Goal: Information Seeking & Learning: Learn about a topic

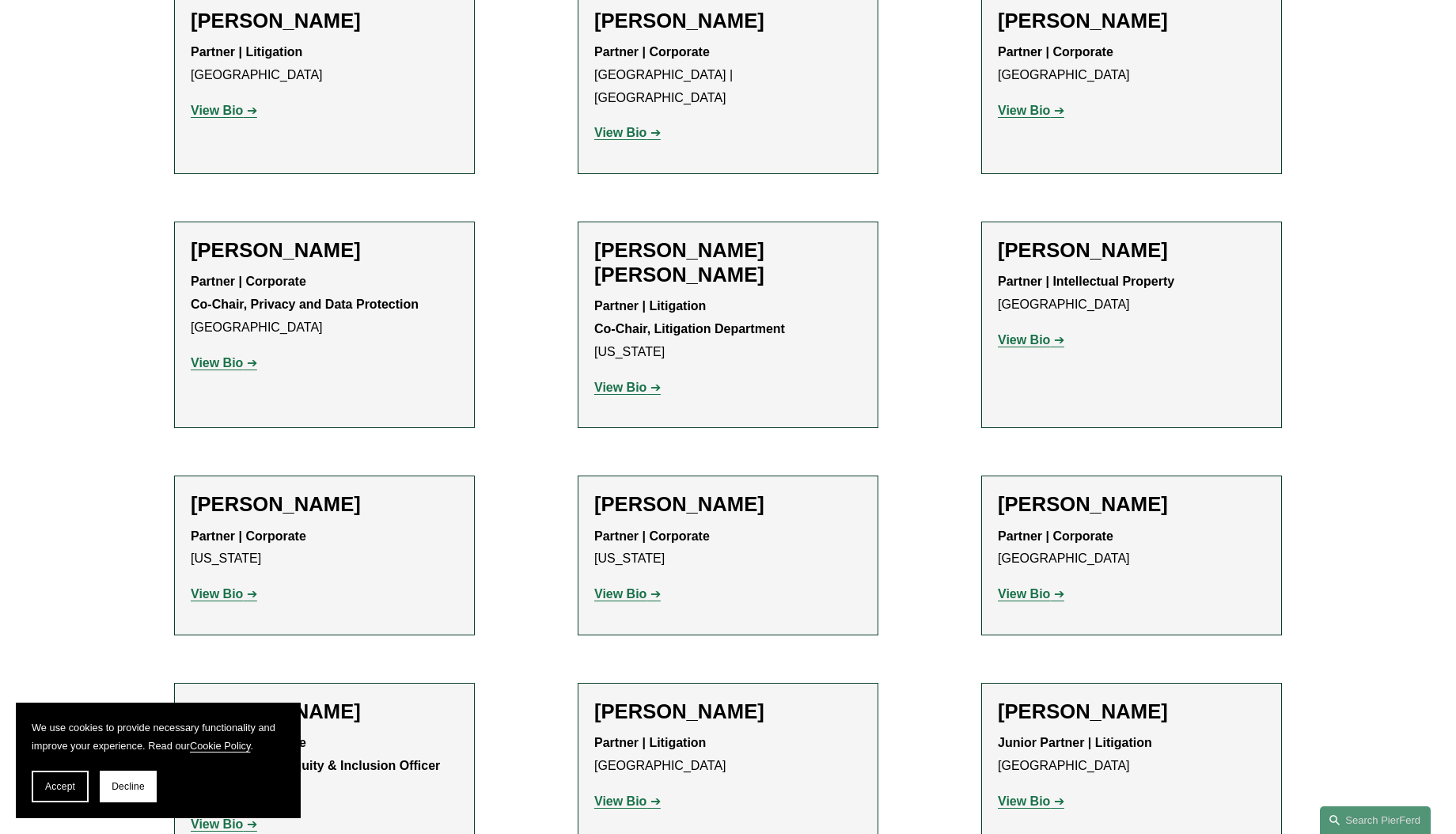
scroll to position [11265, 0]
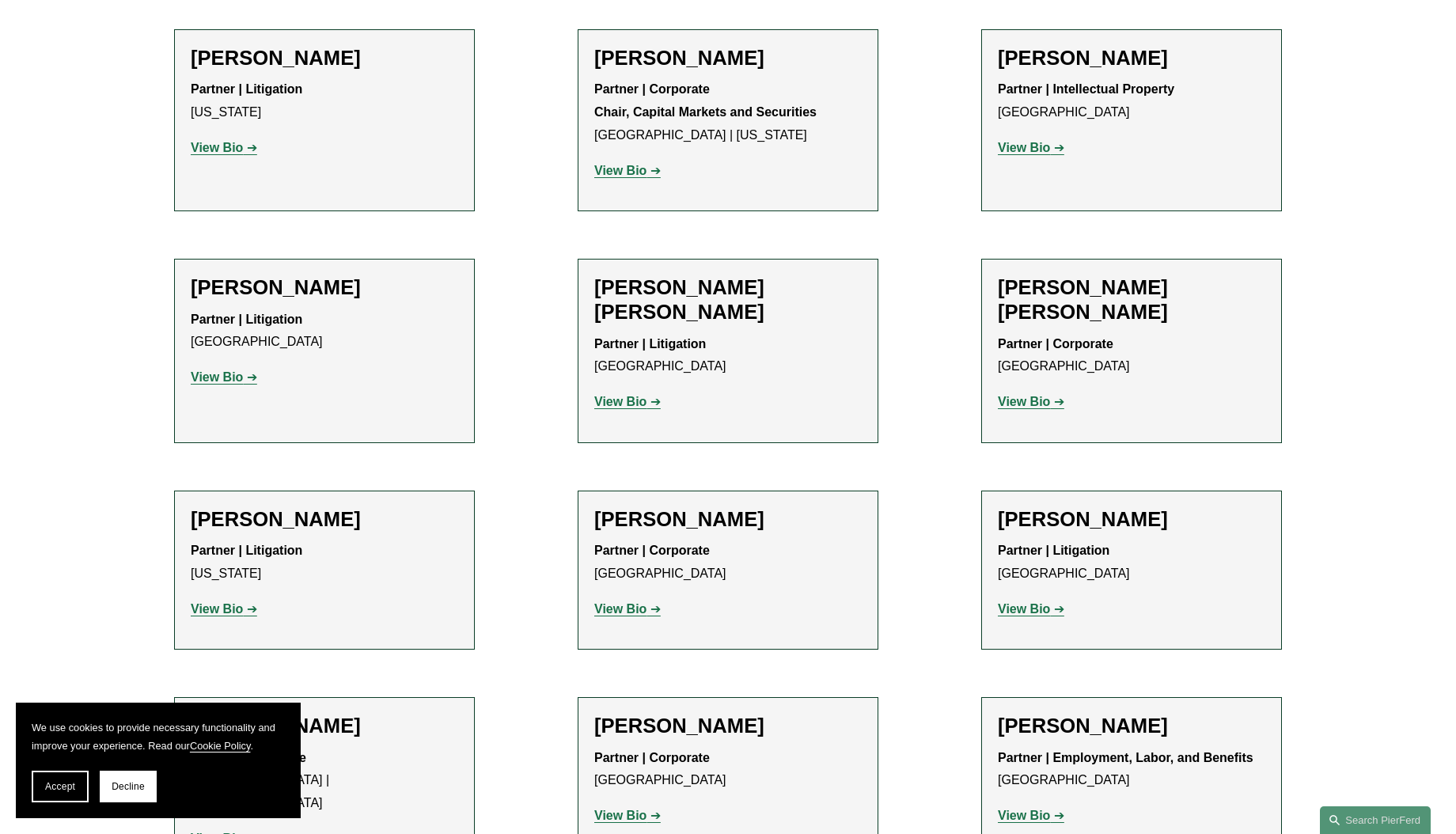
click at [121, 791] on span "Decline" at bounding box center [128, 786] width 34 height 11
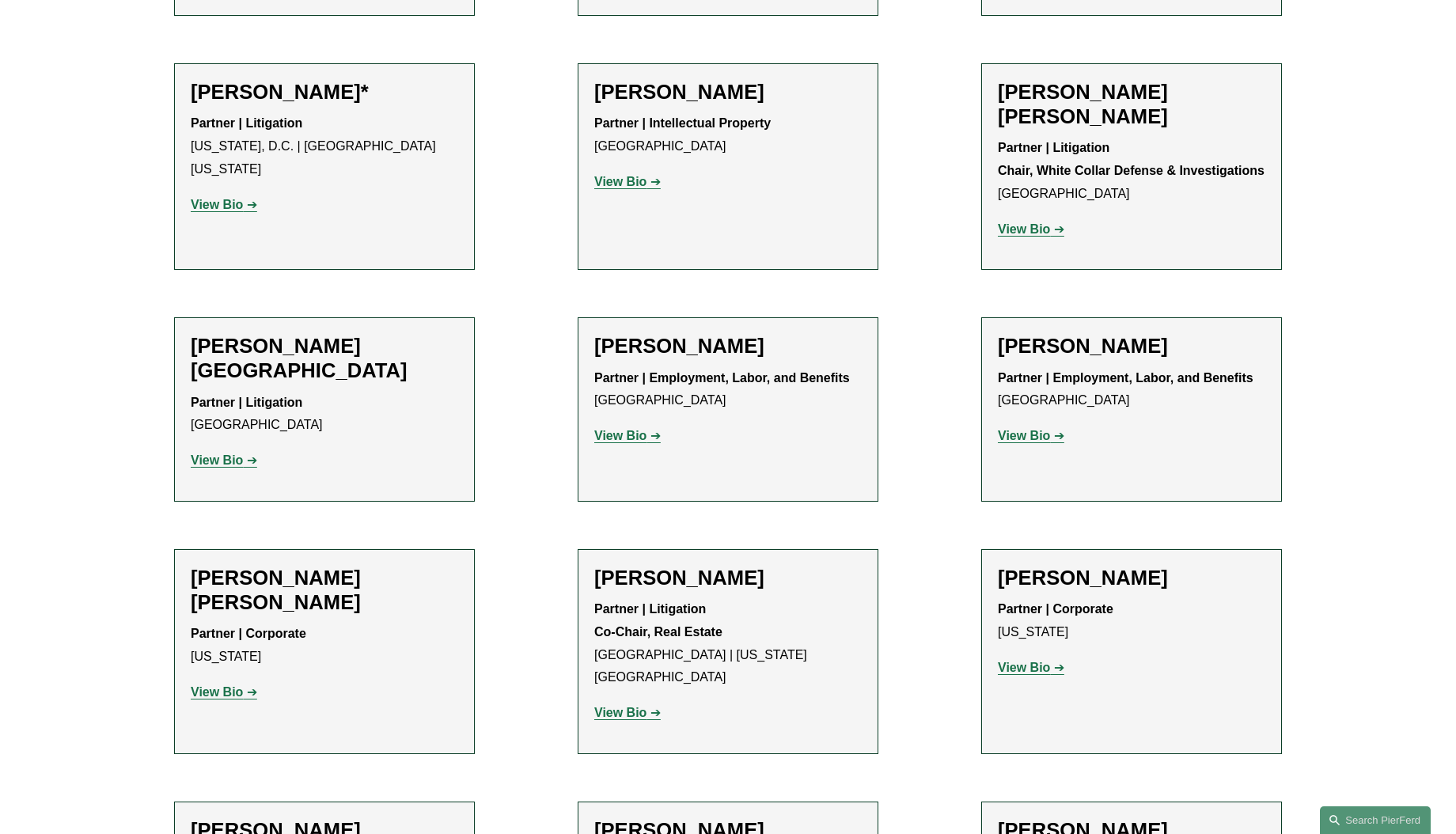
scroll to position [1638, 0]
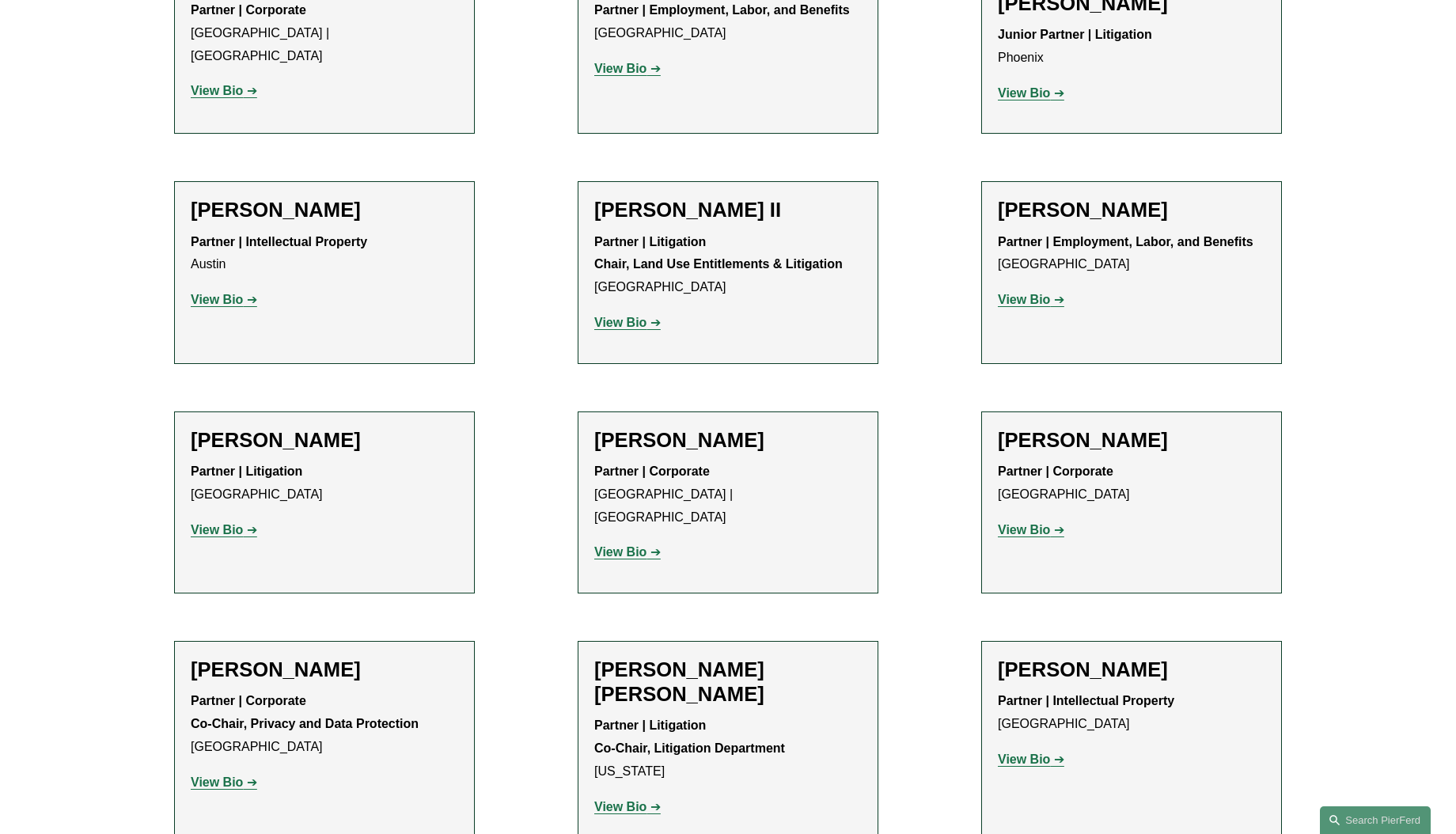
click at [232, 775] on strong "View Bio" at bounding box center [217, 782] width 52 height 13
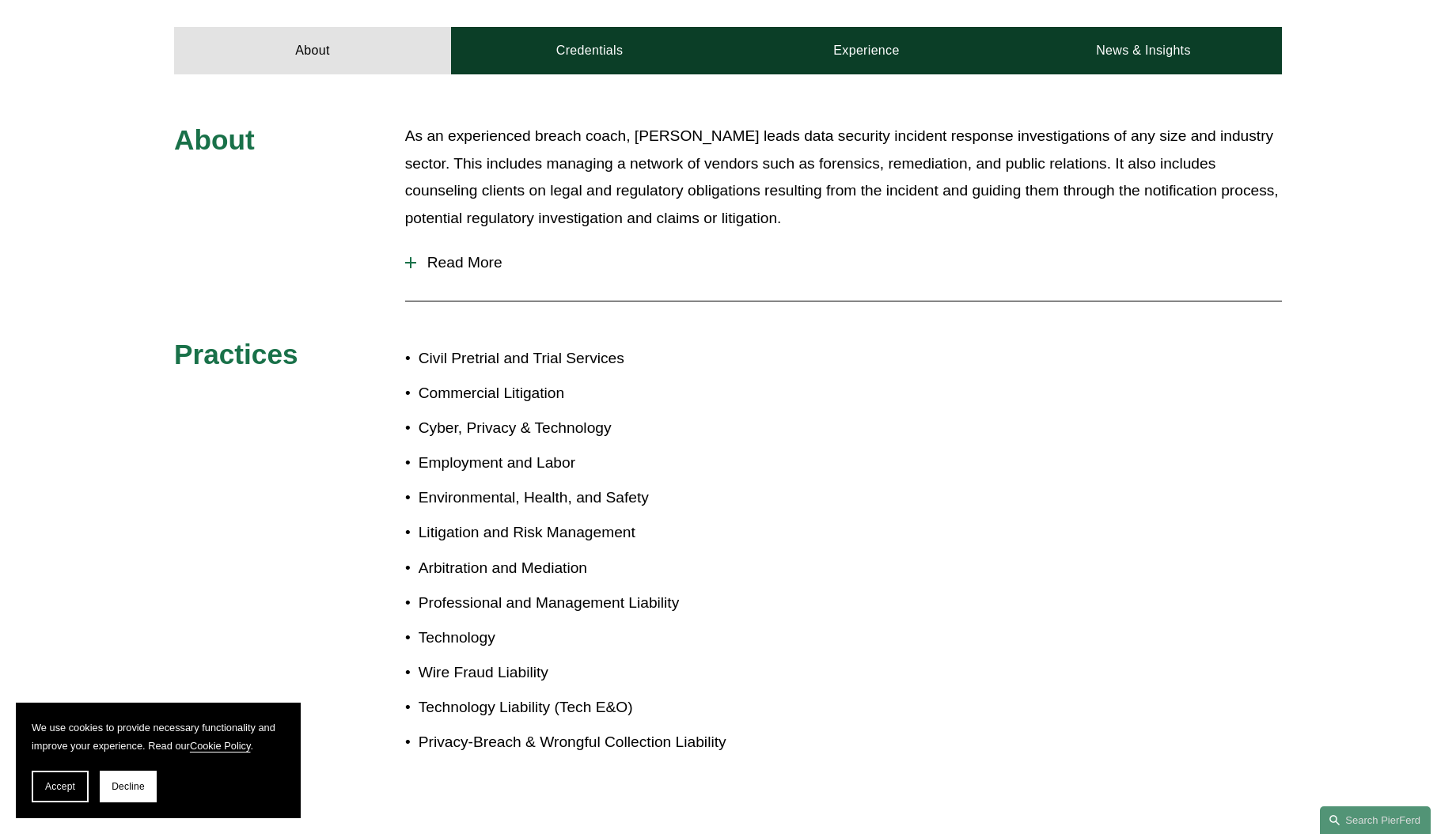
scroll to position [477, 0]
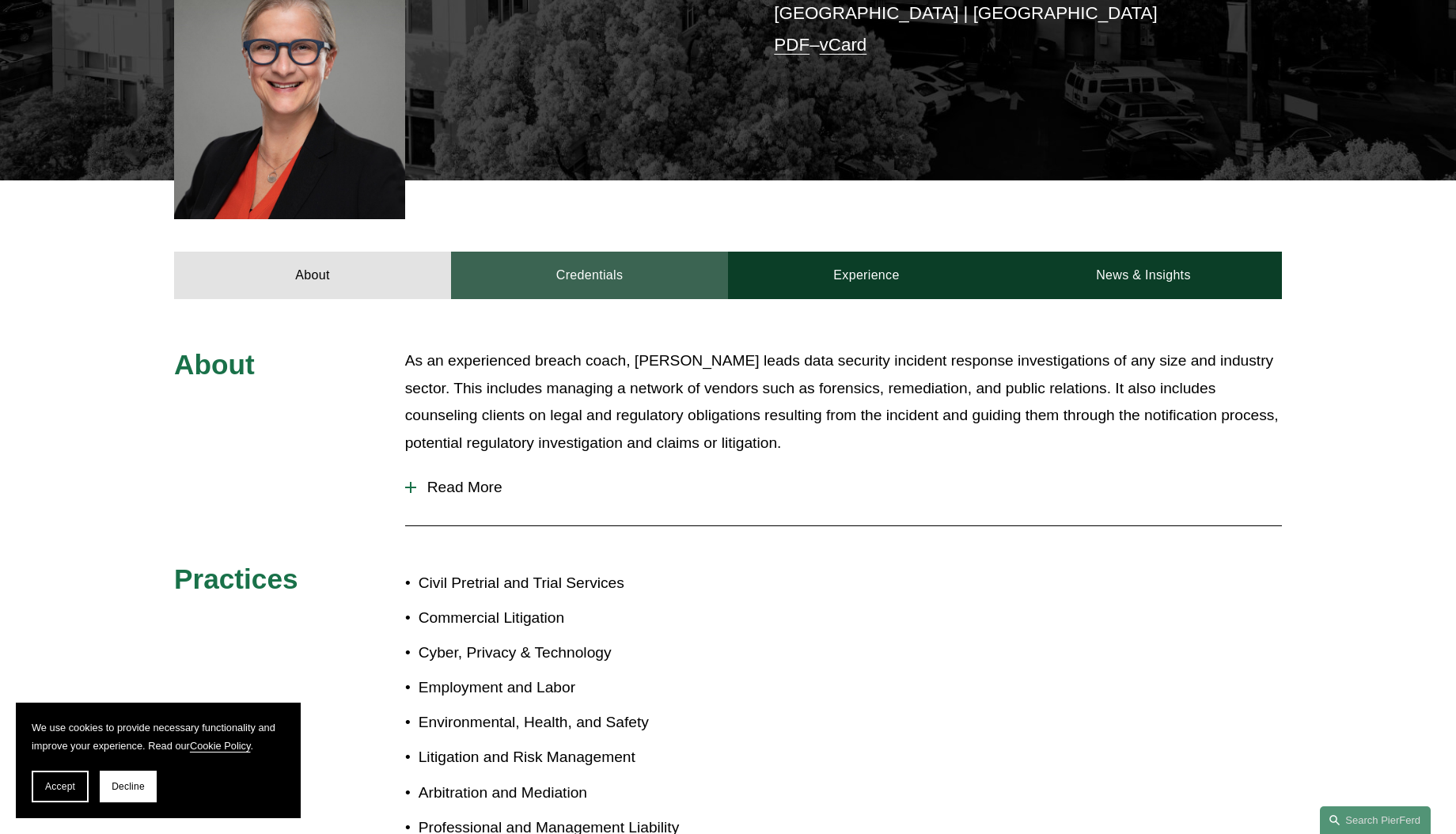
click at [583, 252] on link "Credentials" at bounding box center [589, 275] width 277 height 48
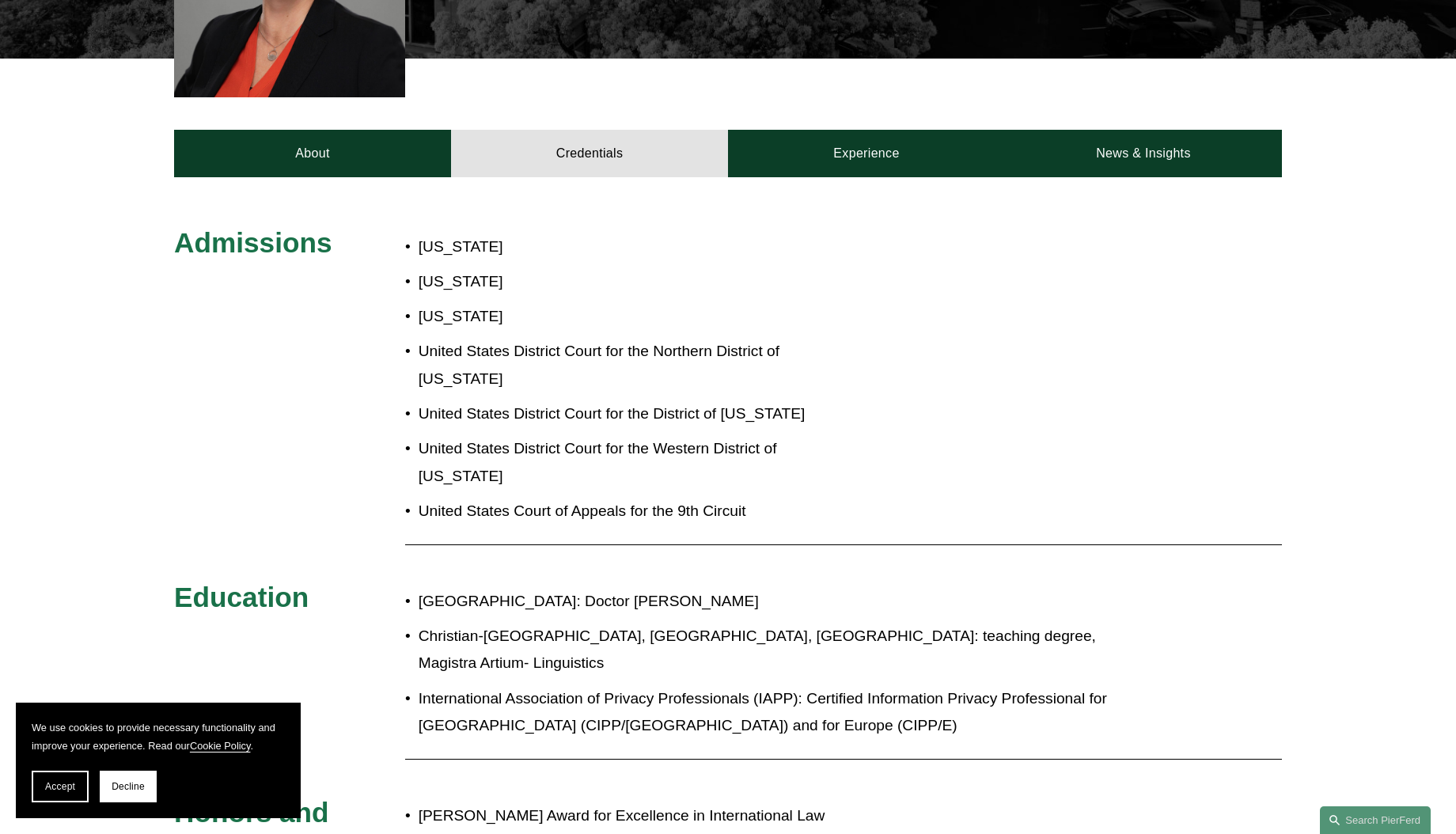
scroll to position [374, 0]
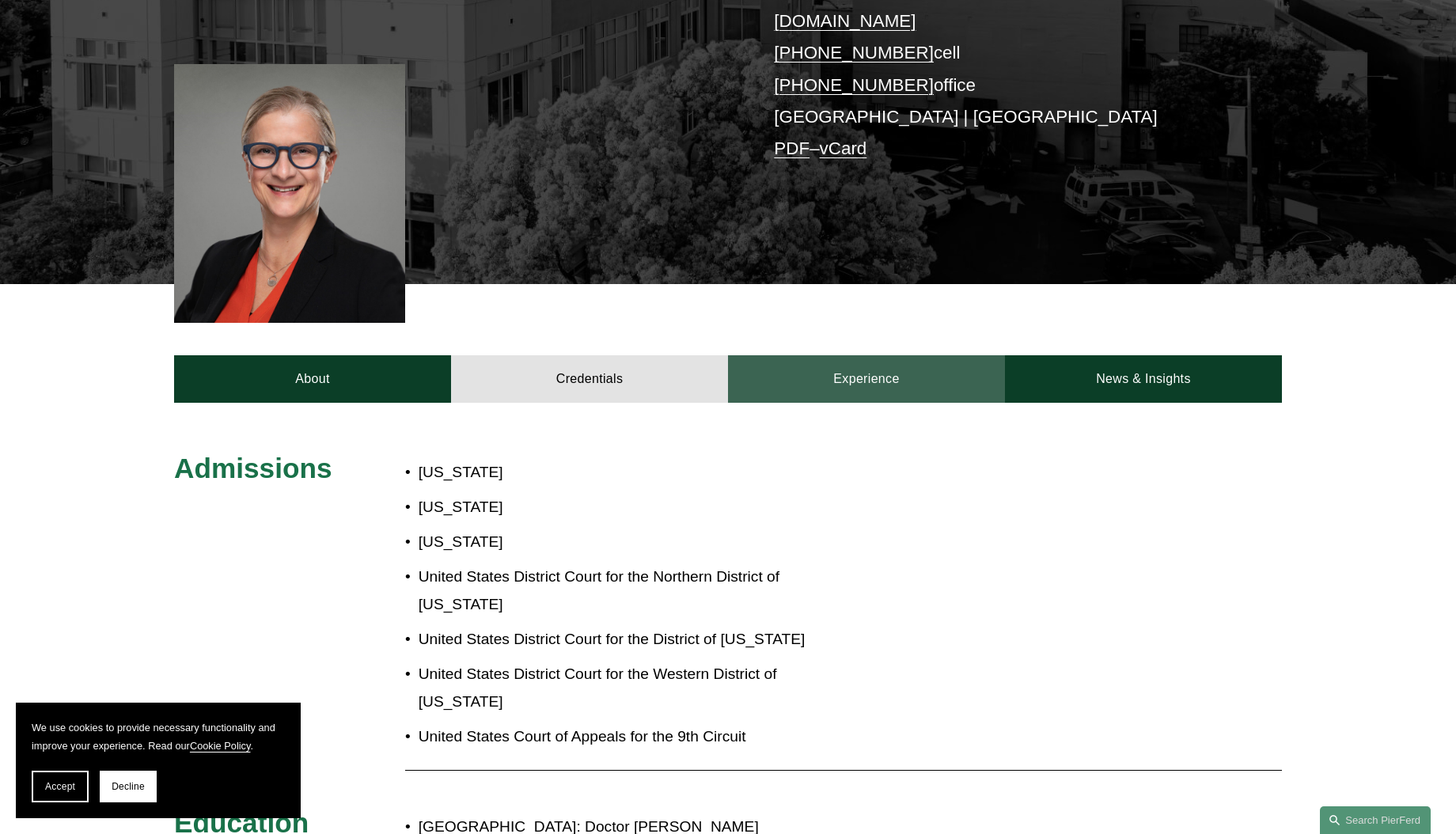
click at [862, 356] on link "Experience" at bounding box center [866, 379] width 277 height 48
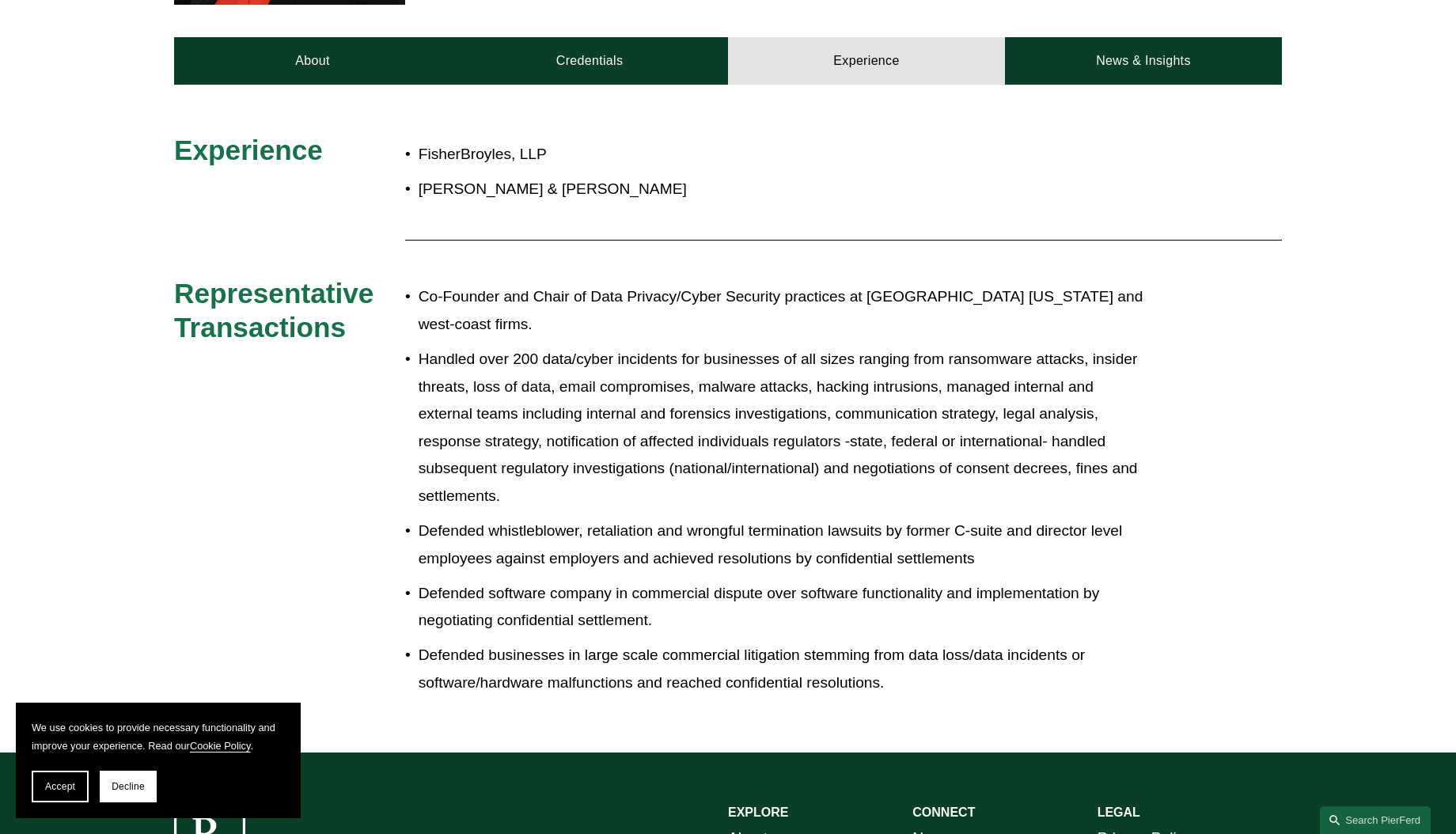
scroll to position [582, 0]
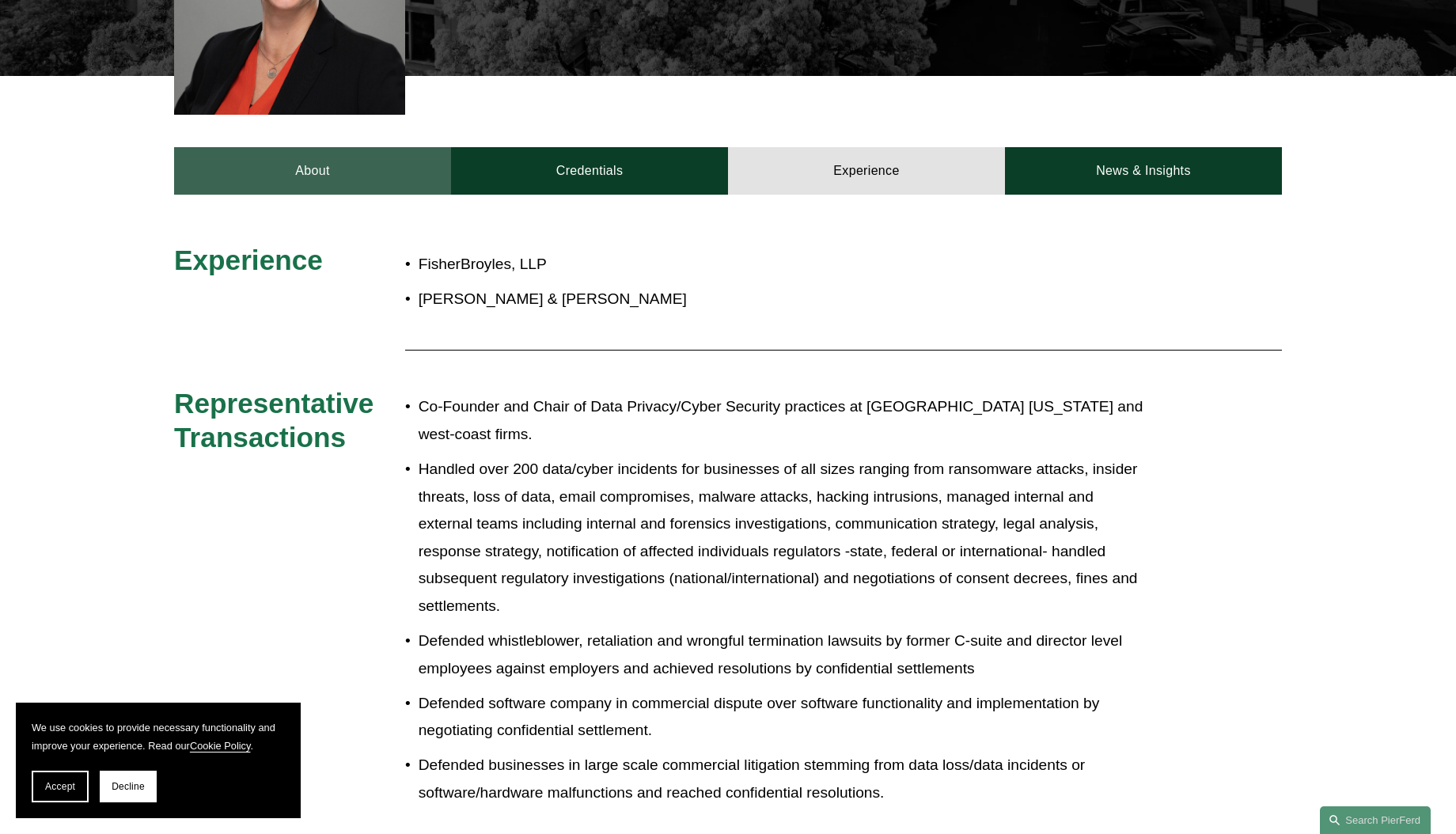
click at [333, 148] on link "About" at bounding box center [312, 171] width 277 height 48
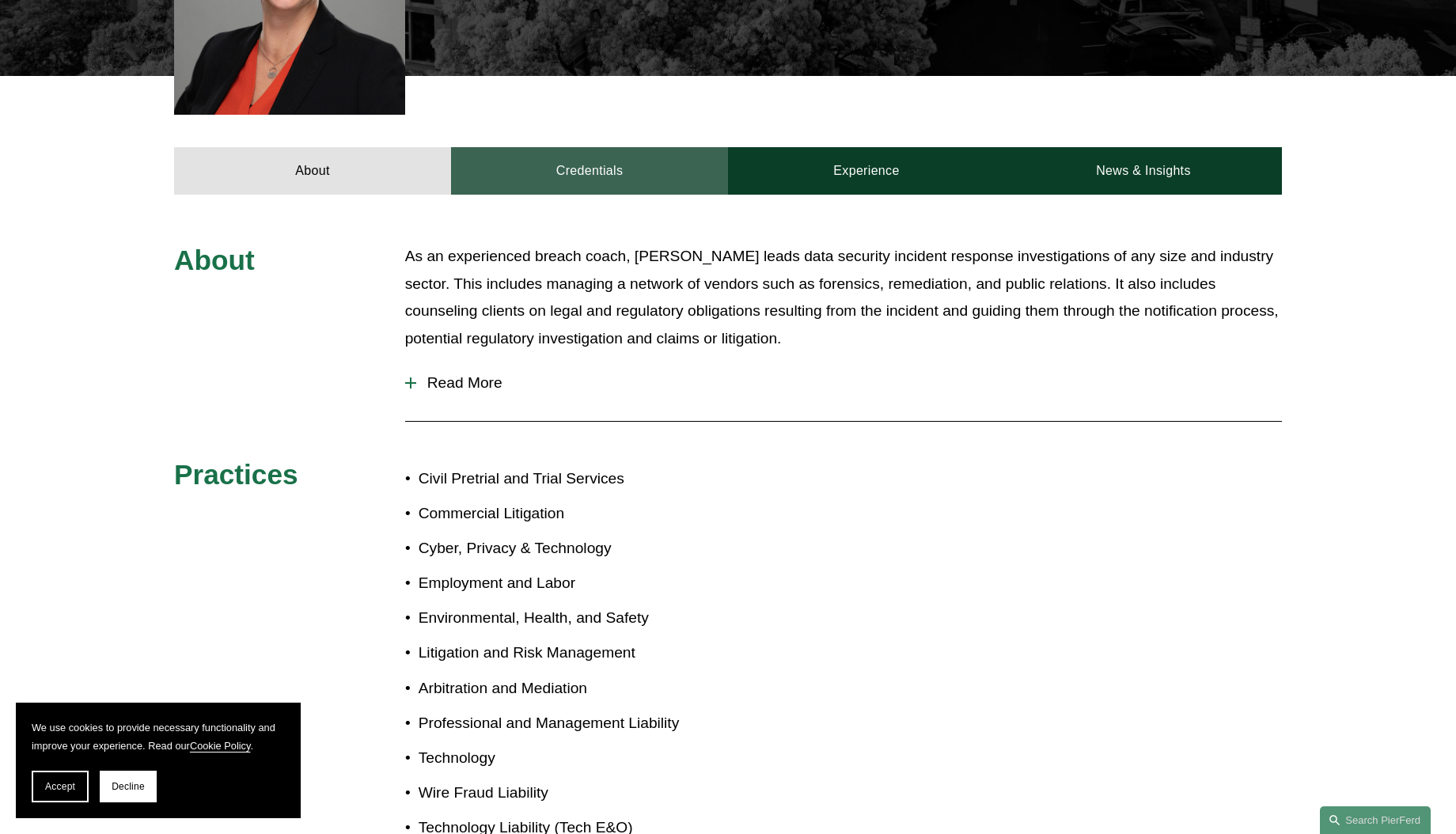
click at [560, 154] on link "Credentials" at bounding box center [589, 171] width 277 height 48
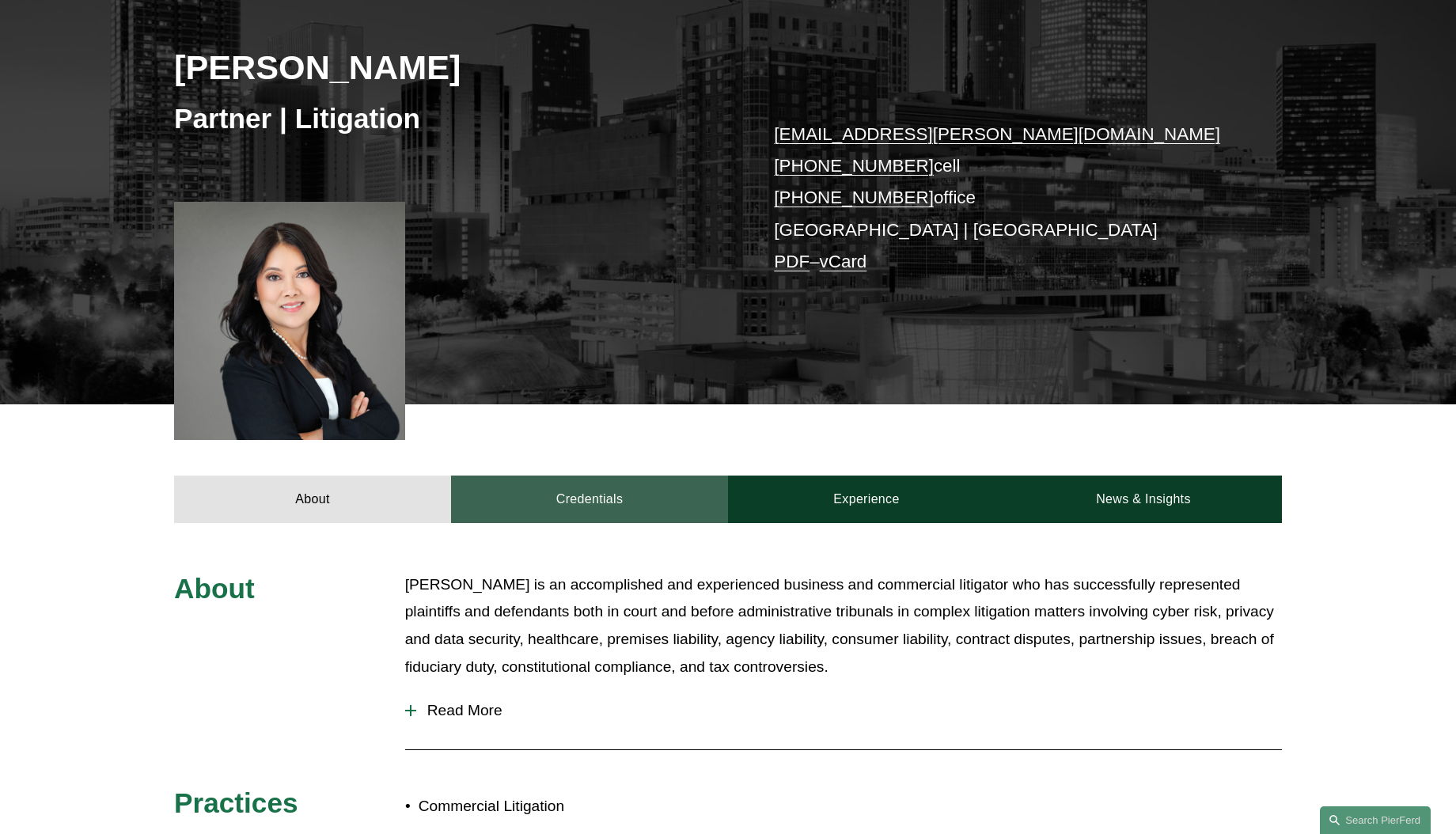
scroll to position [227, 0]
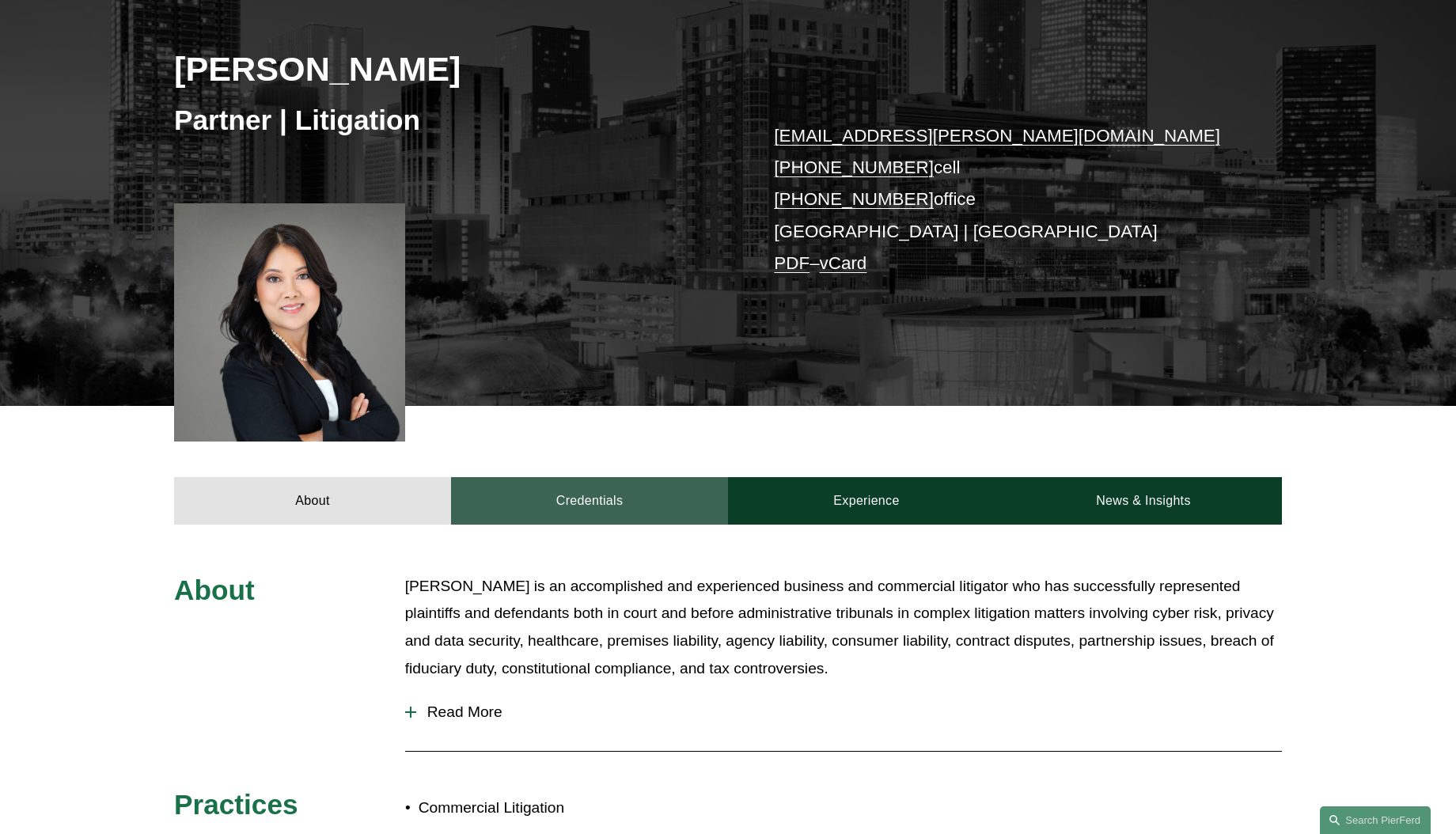
click at [582, 503] on link "Credentials" at bounding box center [589, 501] width 277 height 48
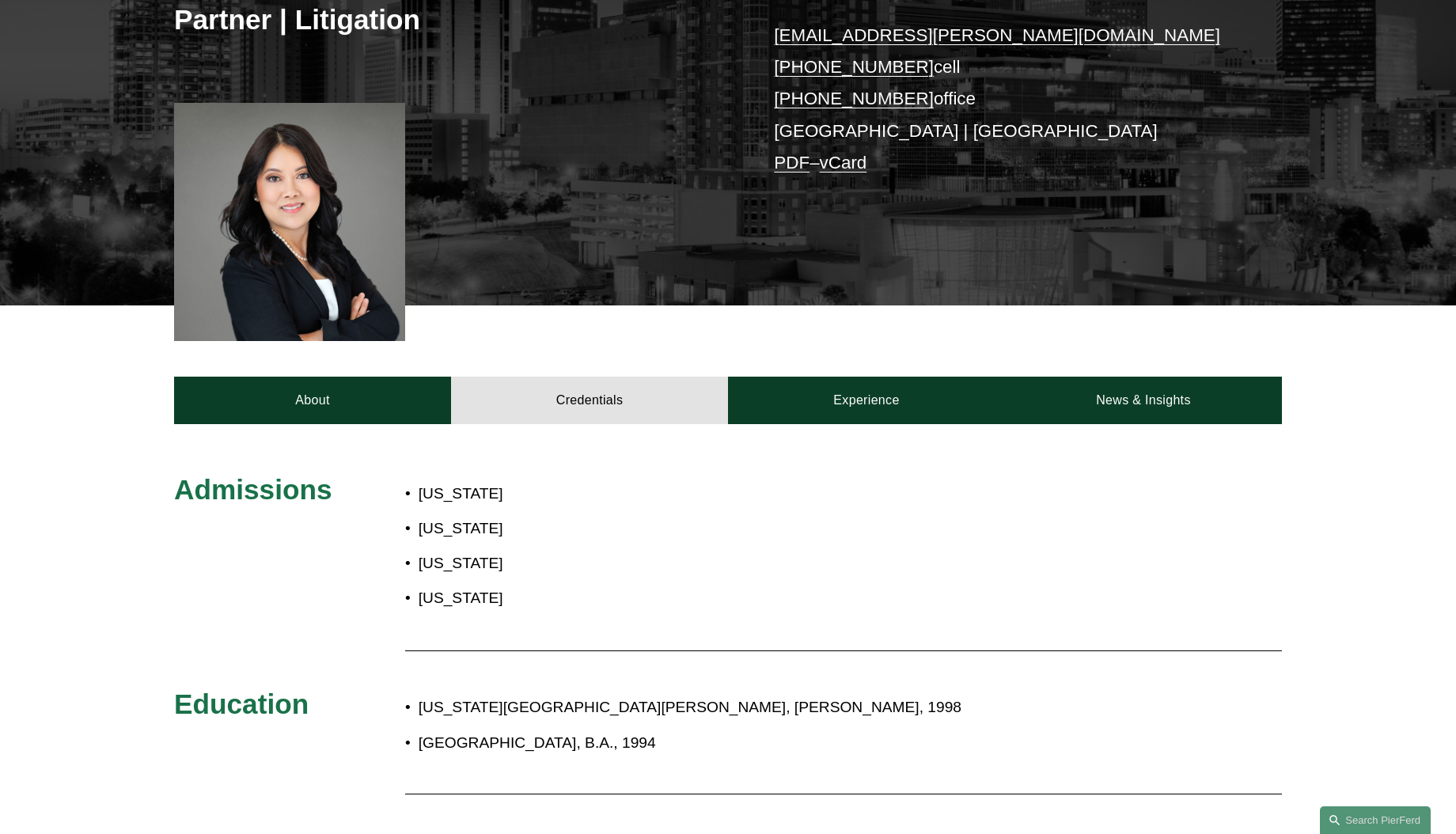
scroll to position [300, 0]
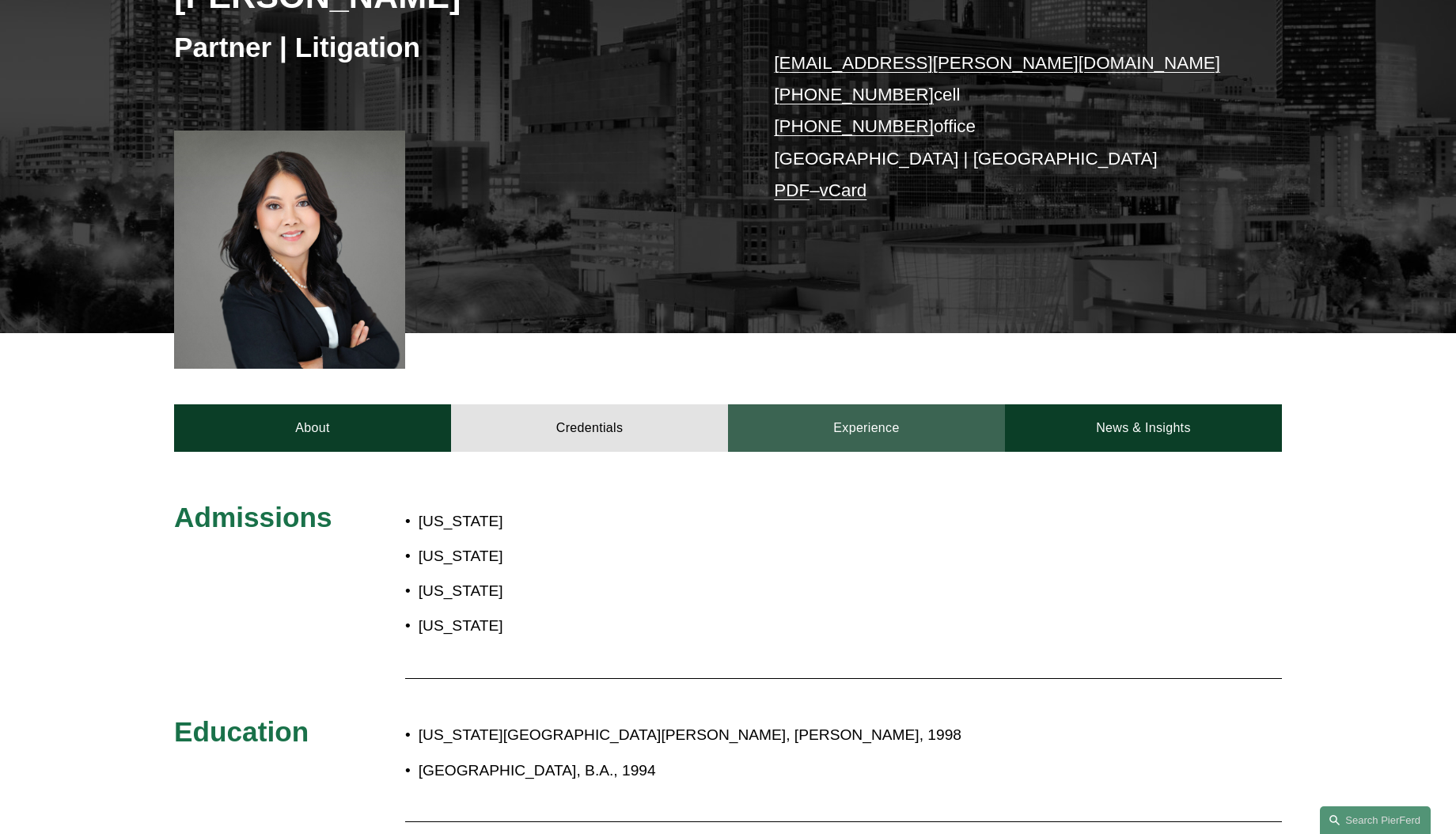
click at [829, 425] on link "Experience" at bounding box center [866, 428] width 277 height 48
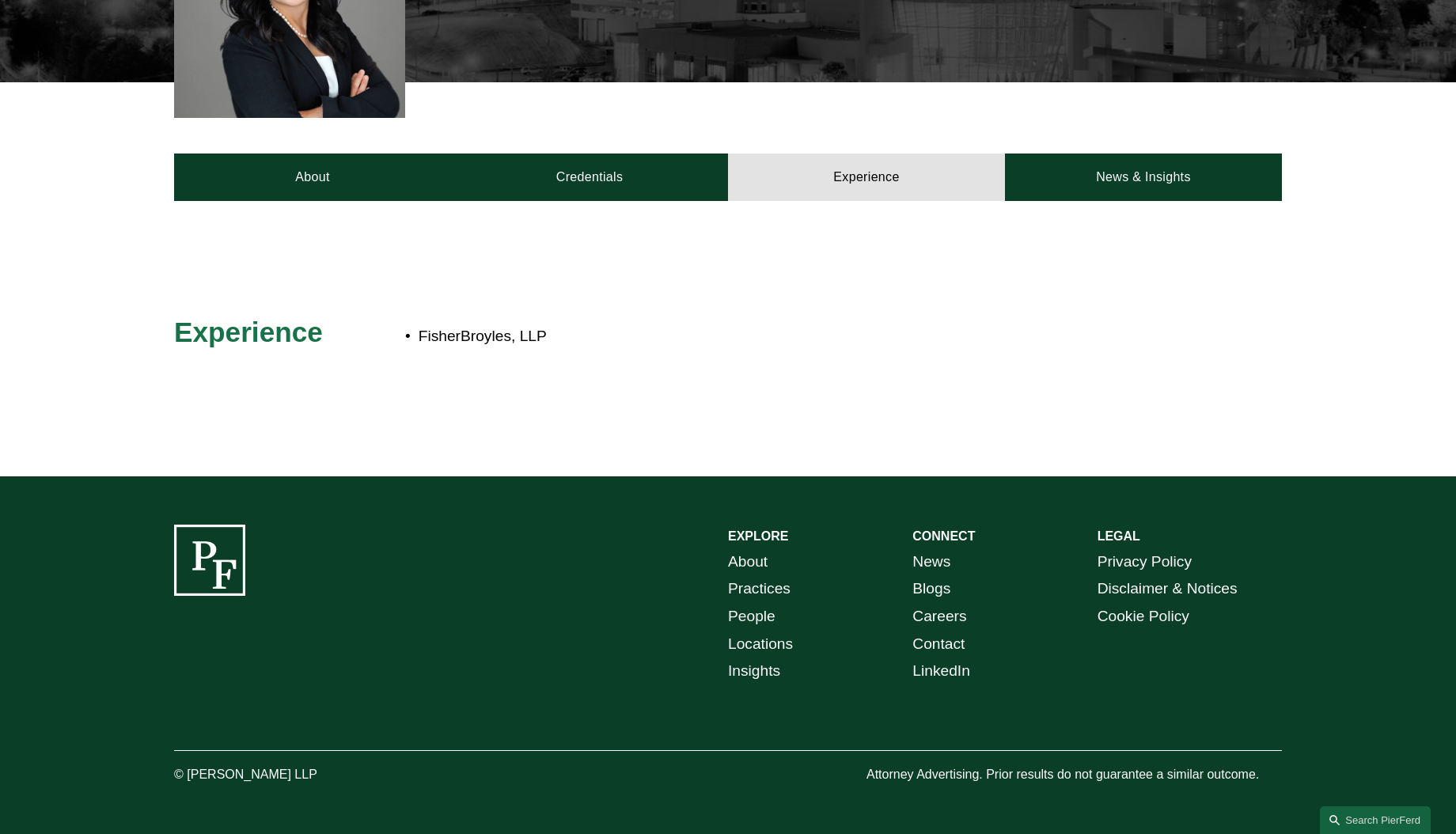
scroll to position [0, 0]
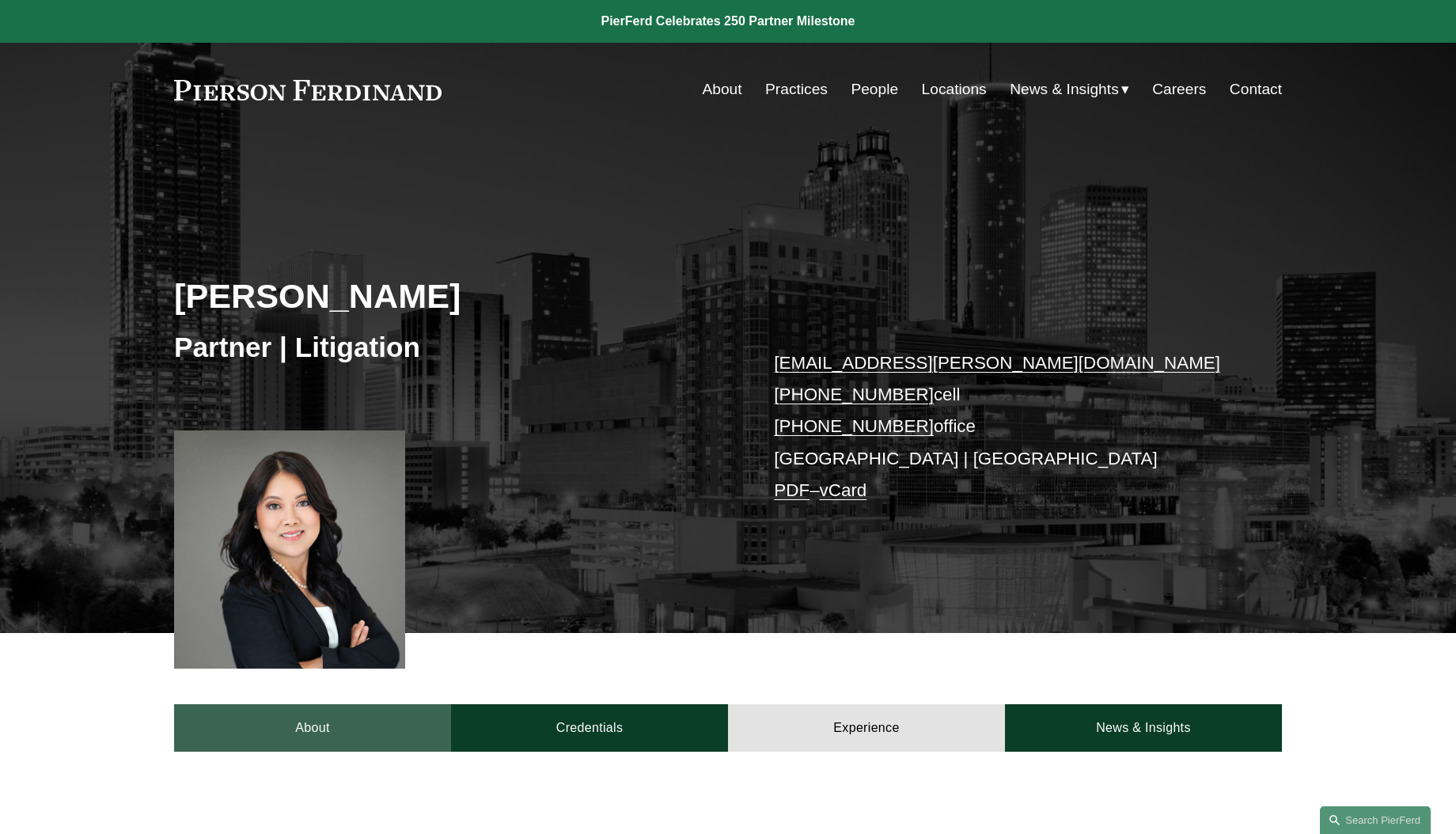
click at [311, 727] on link "About" at bounding box center [312, 727] width 277 height 48
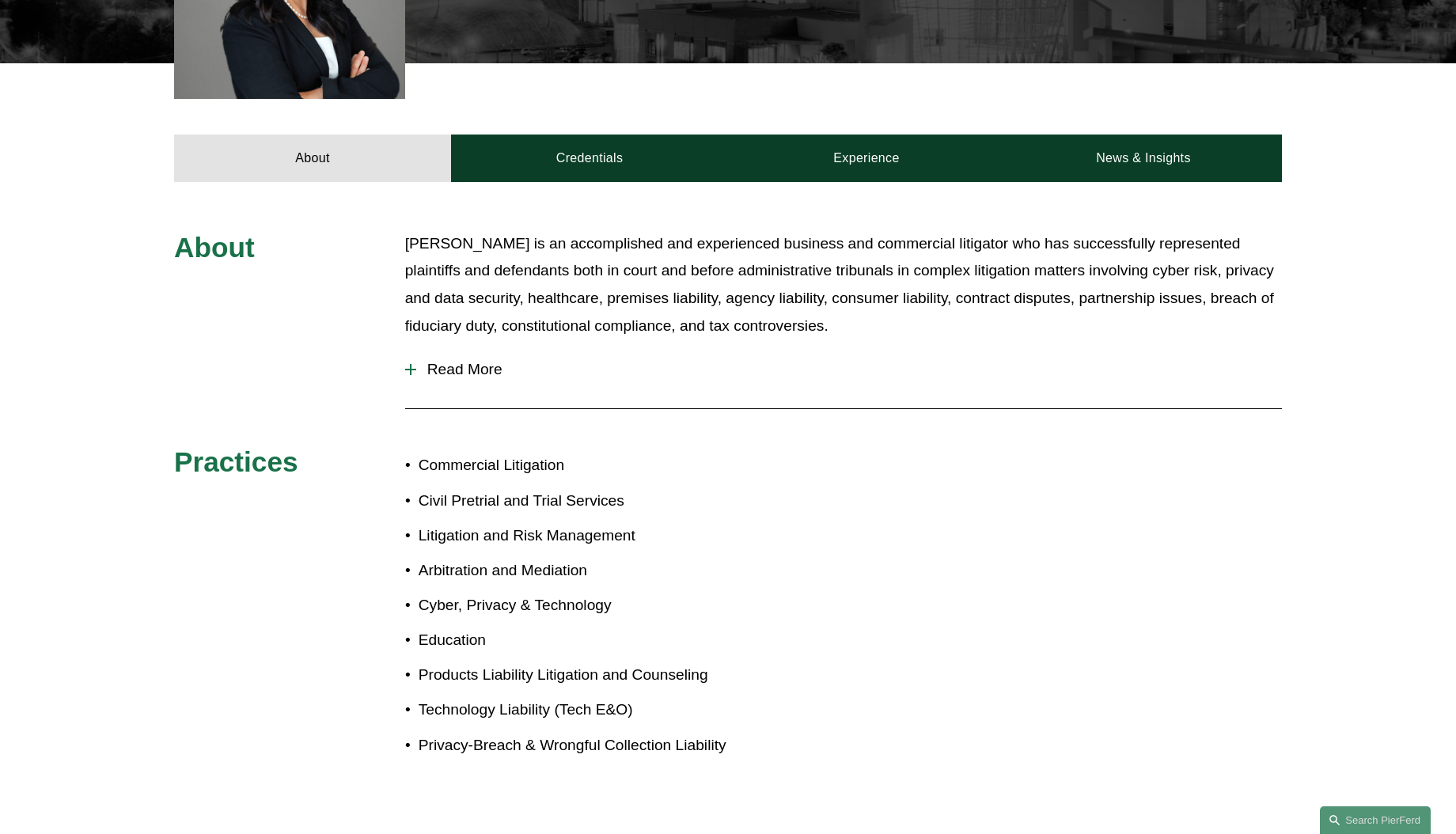
scroll to position [574, 0]
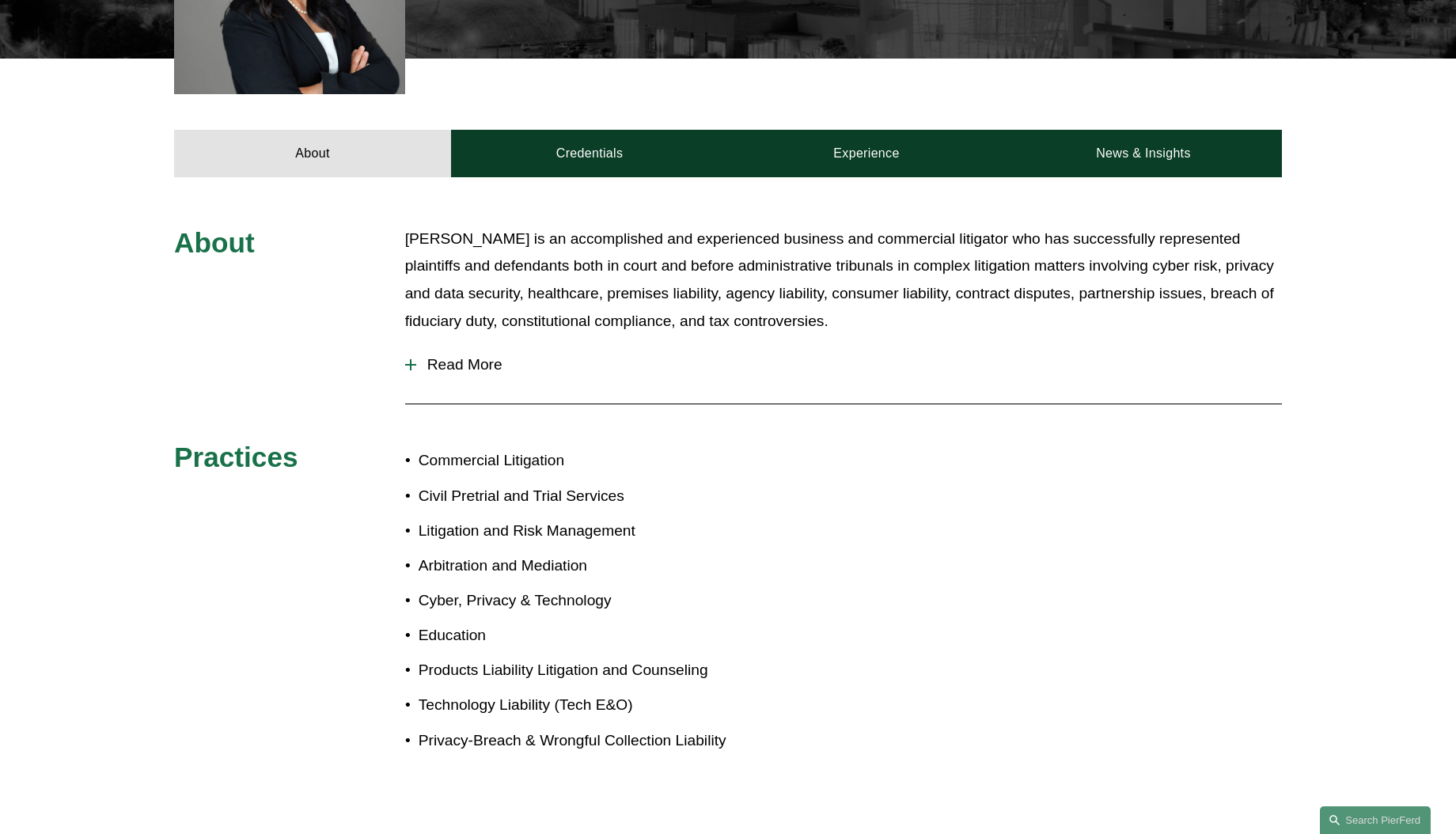
click at [446, 363] on span "Read More" at bounding box center [849, 365] width 865 height 17
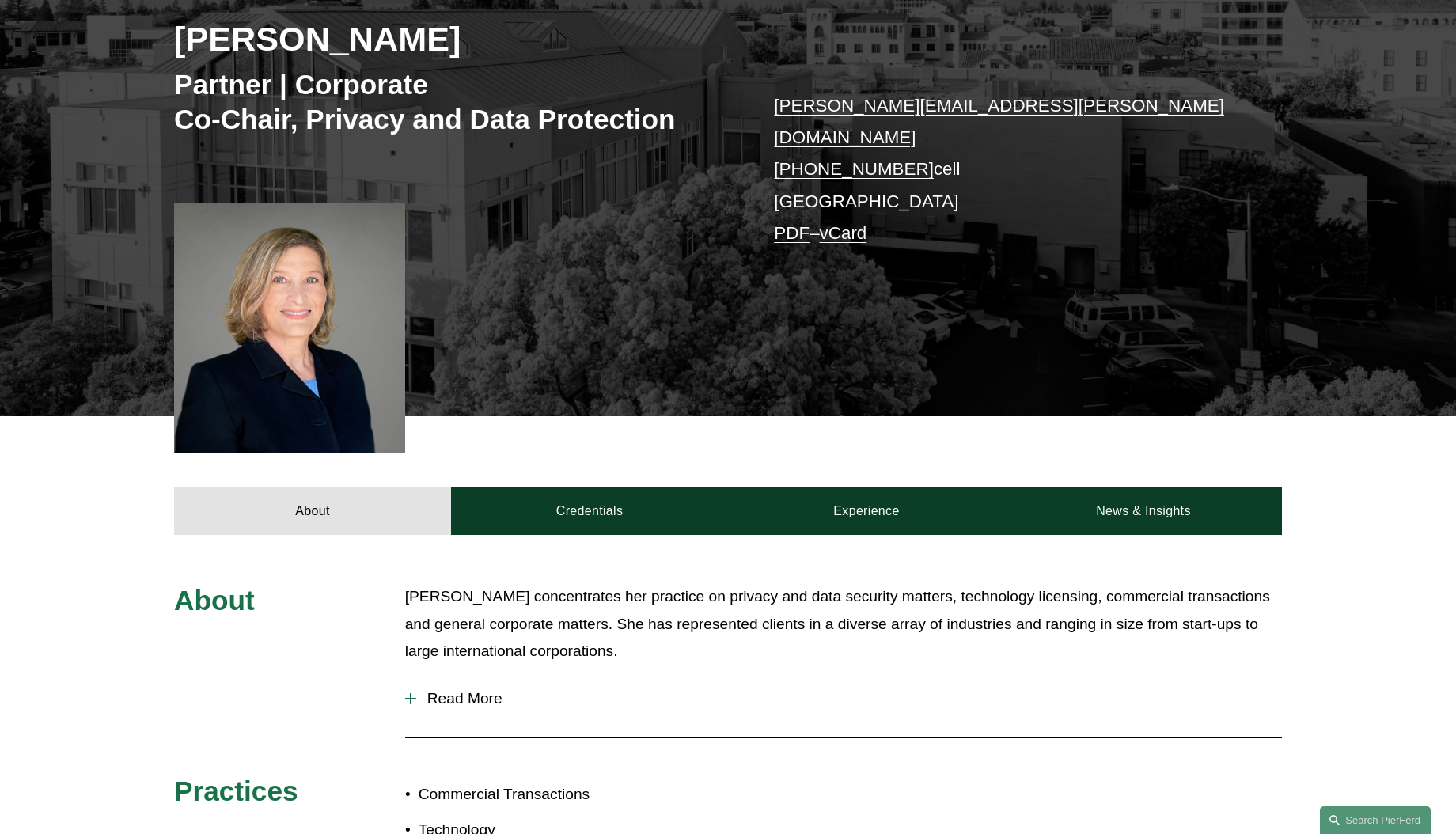
scroll to position [255, 0]
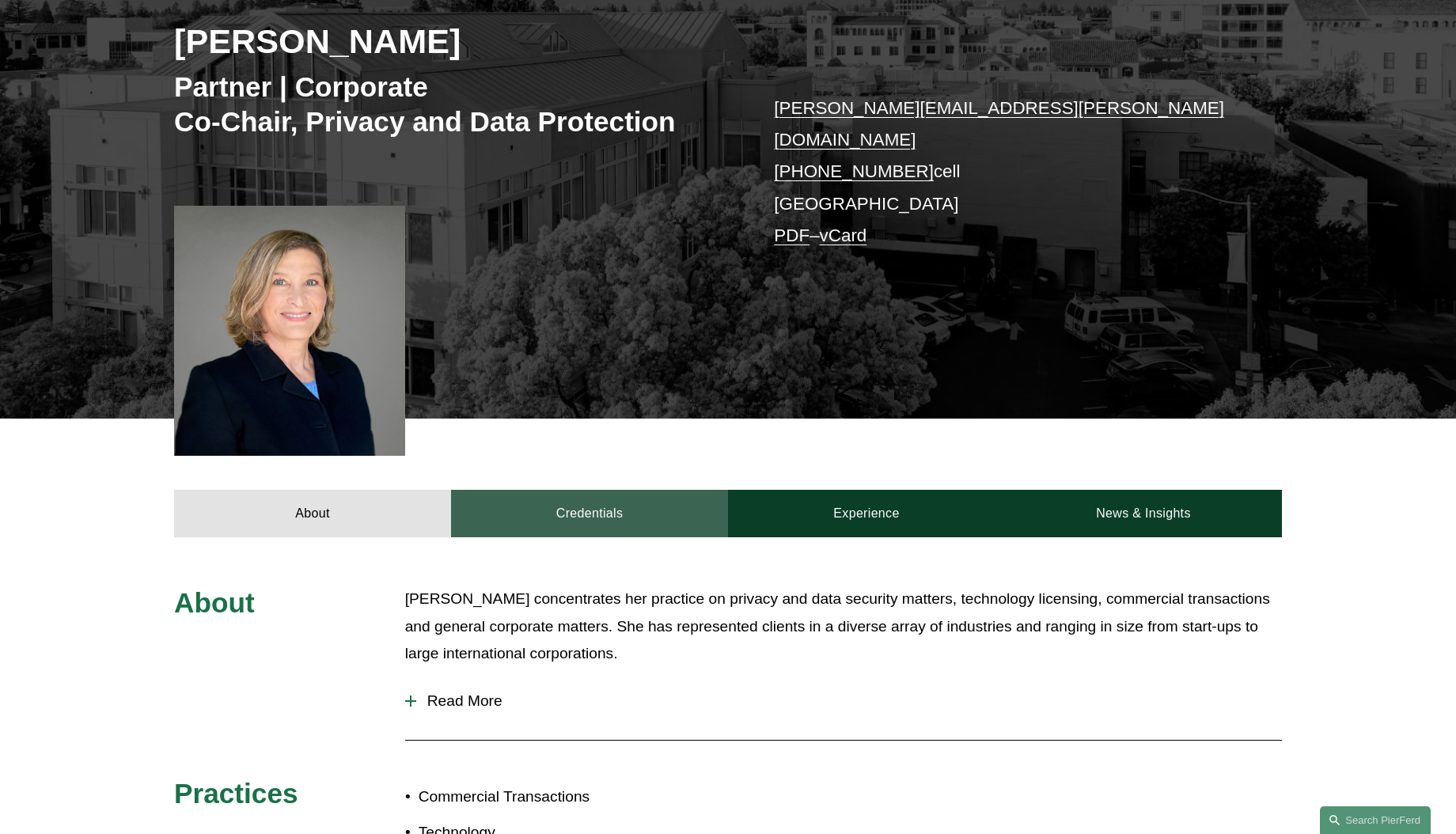
click at [604, 505] on link "Credentials" at bounding box center [589, 514] width 277 height 48
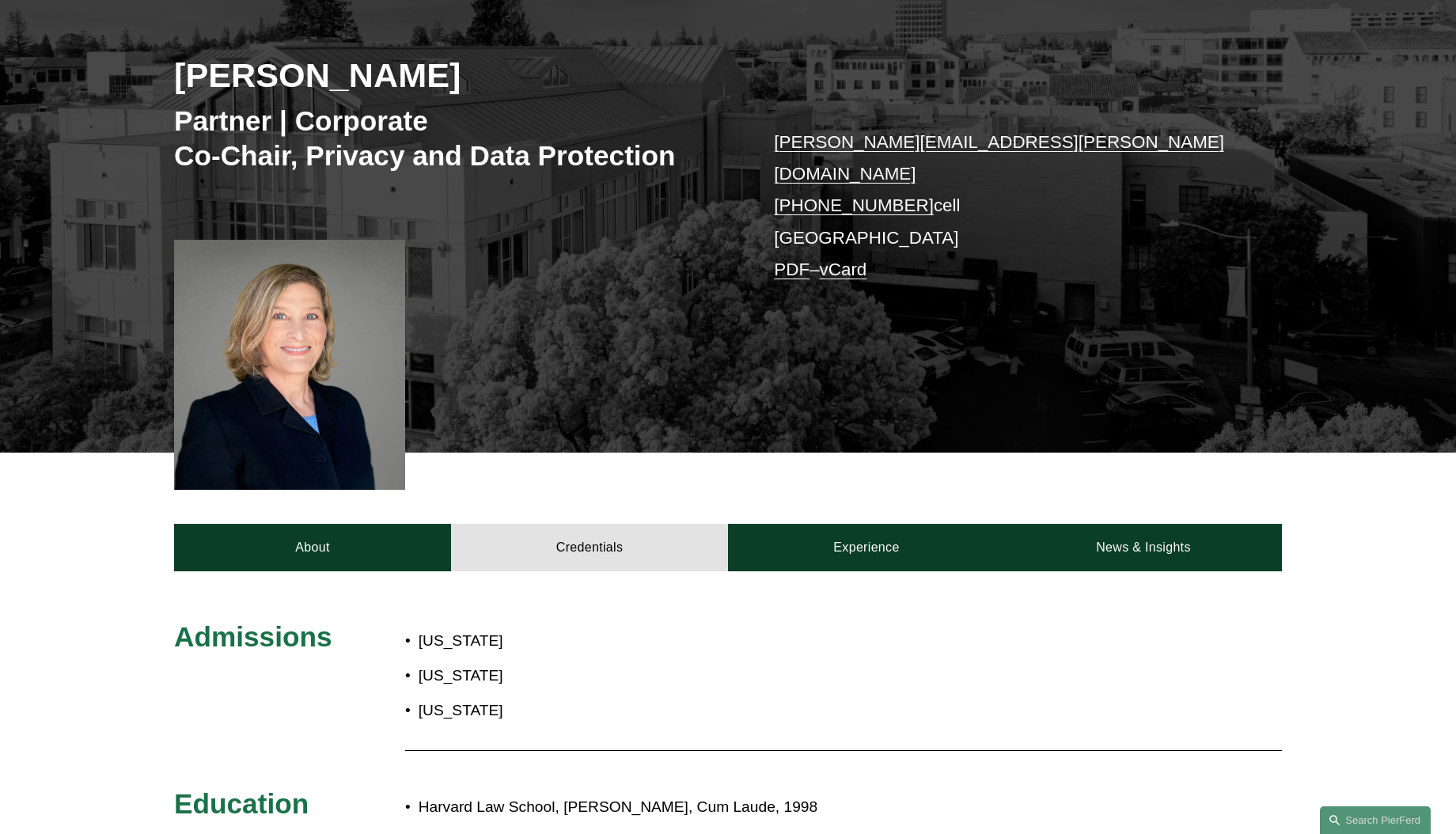
scroll to position [23, 0]
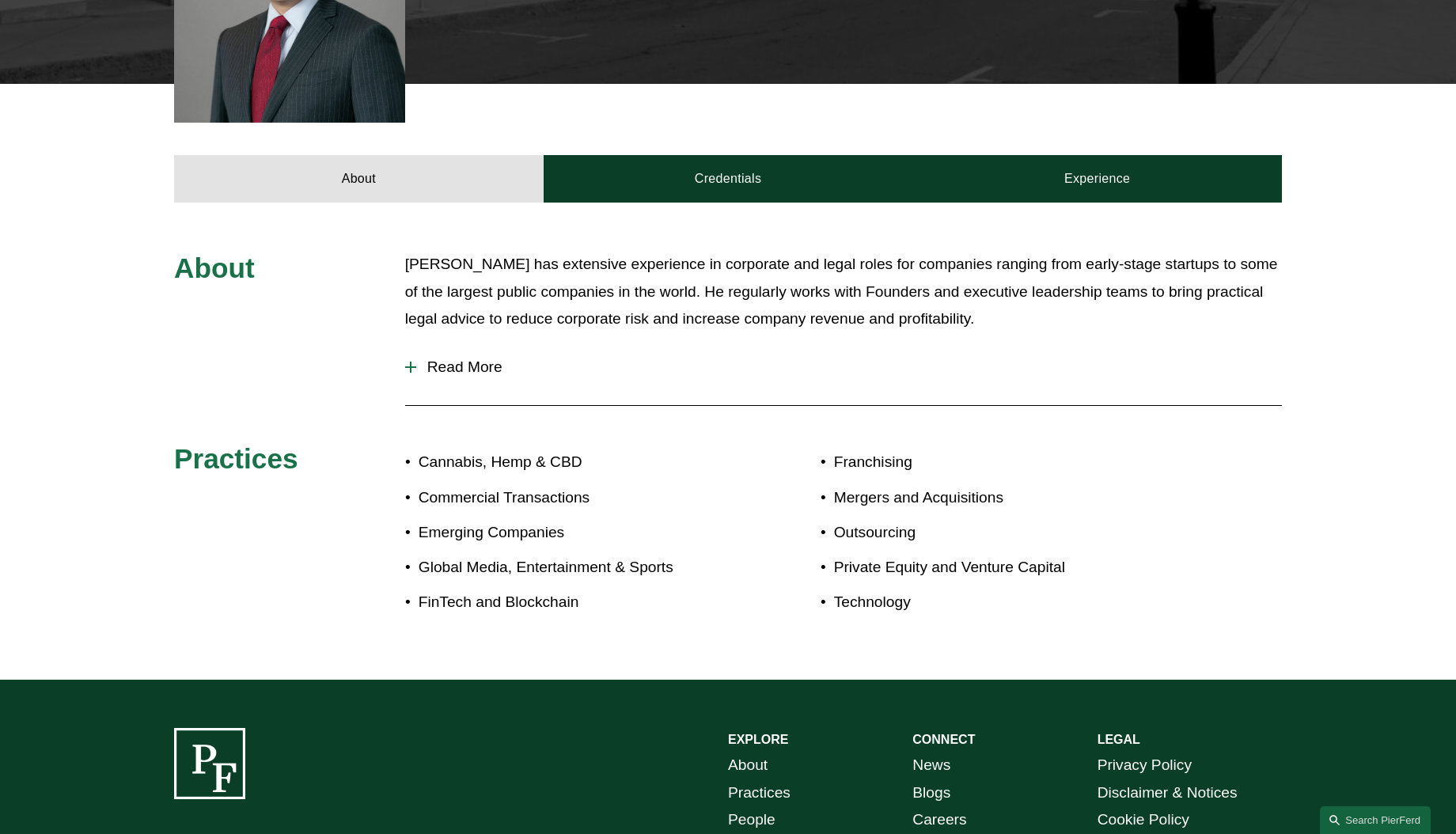
scroll to position [555, 0]
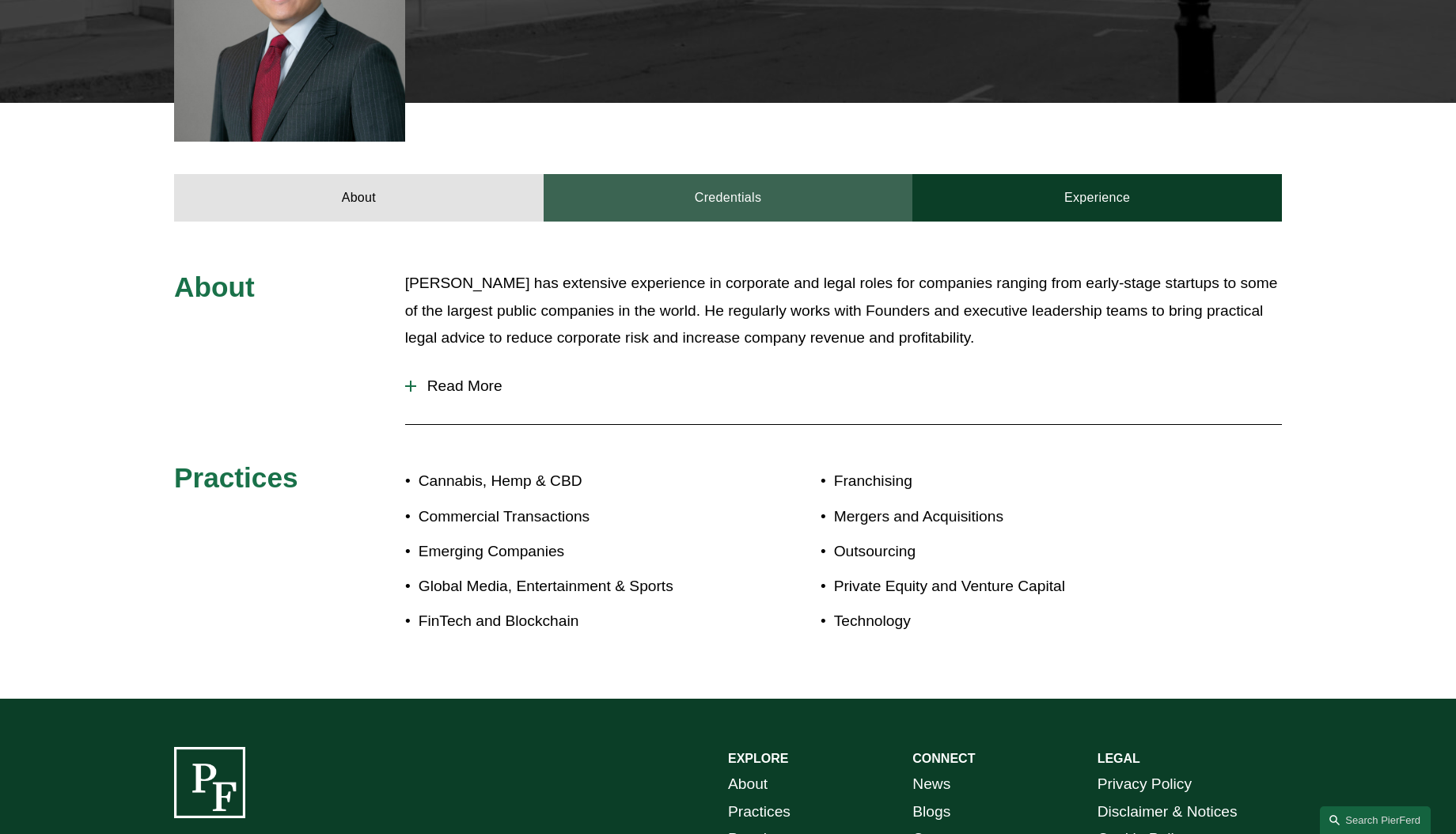
click at [752, 174] on link "Credentials" at bounding box center [728, 197] width 370 height 48
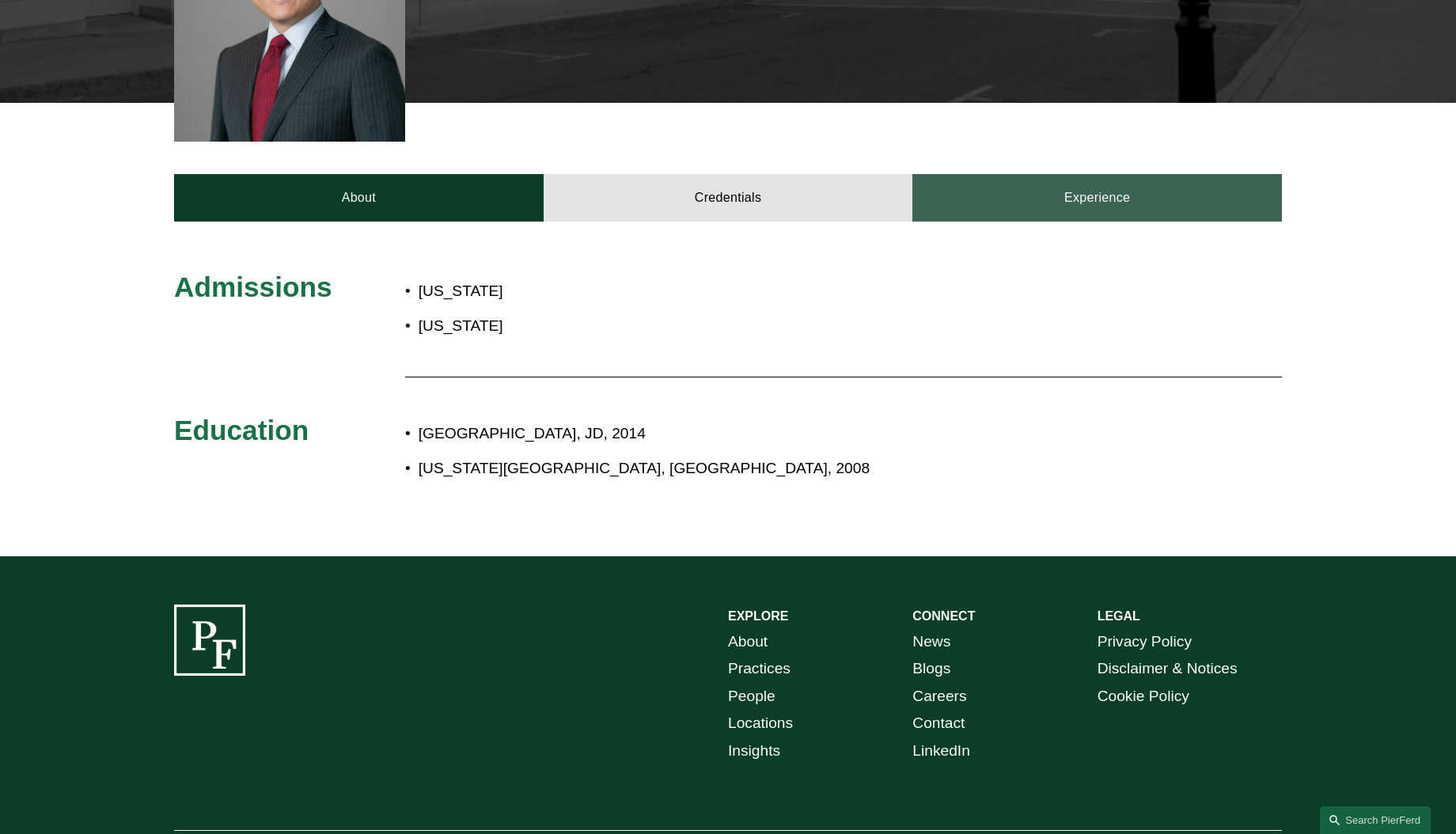
click at [1109, 174] on link "Experience" at bounding box center [1096, 197] width 370 height 48
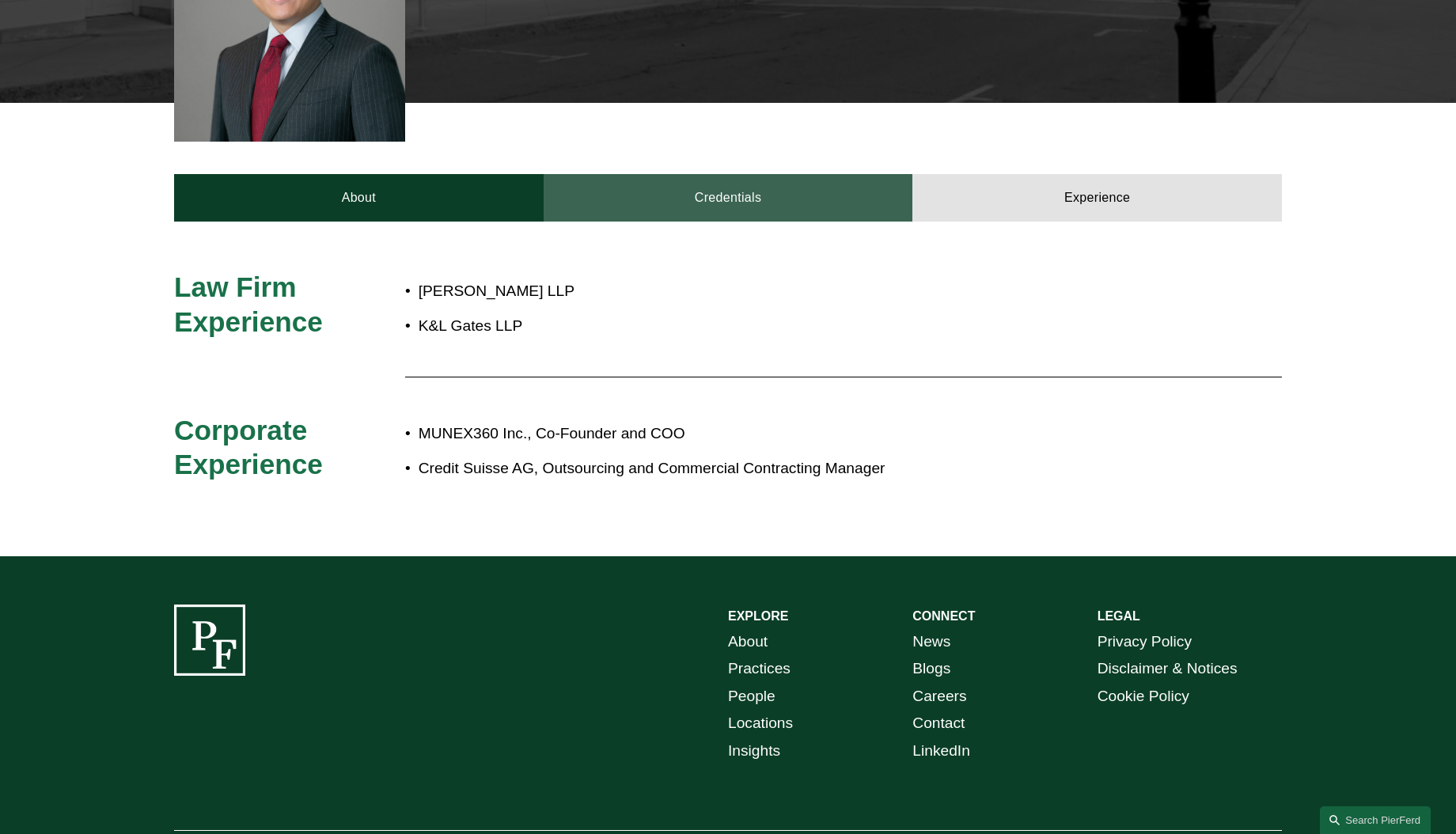
click at [664, 174] on link "Credentials" at bounding box center [728, 197] width 370 height 48
